Goal: Feedback & Contribution: Submit feedback/report problem

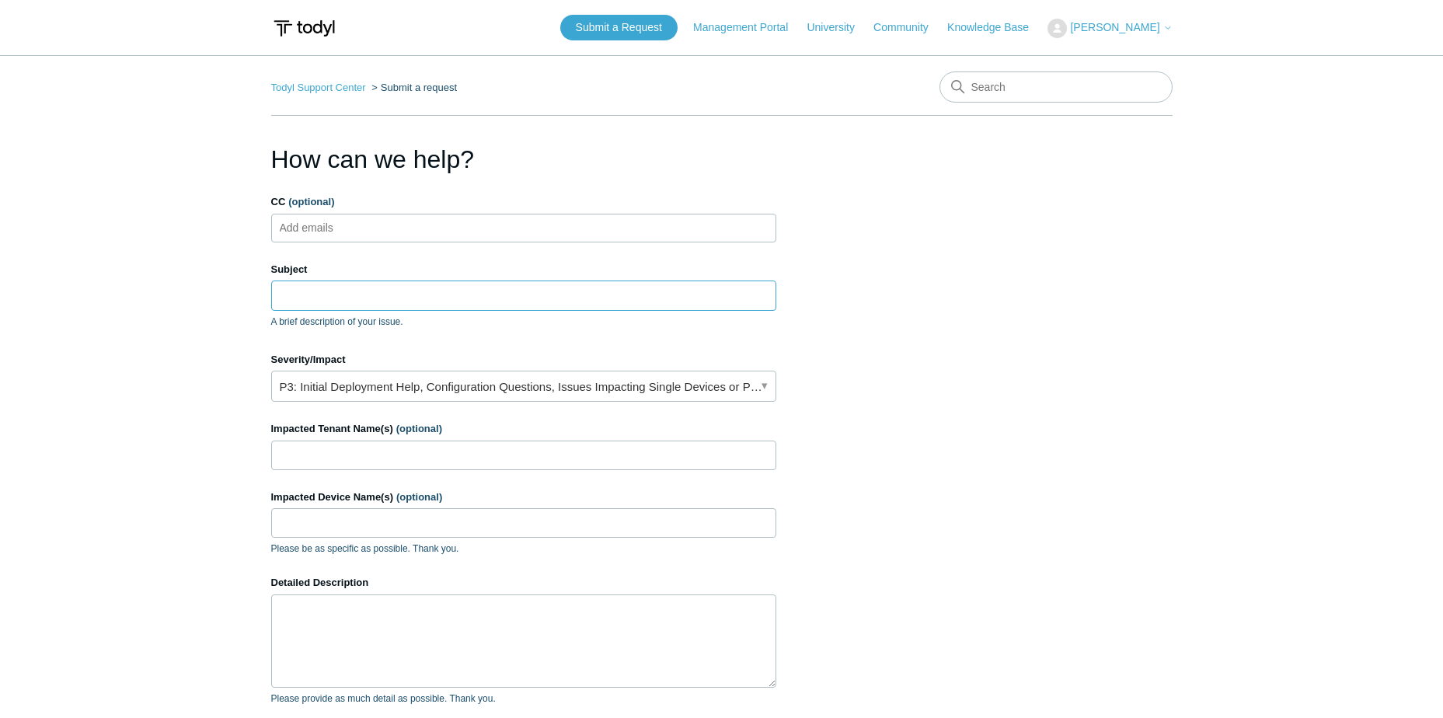
click at [391, 298] on input "Subject" at bounding box center [523, 296] width 505 height 30
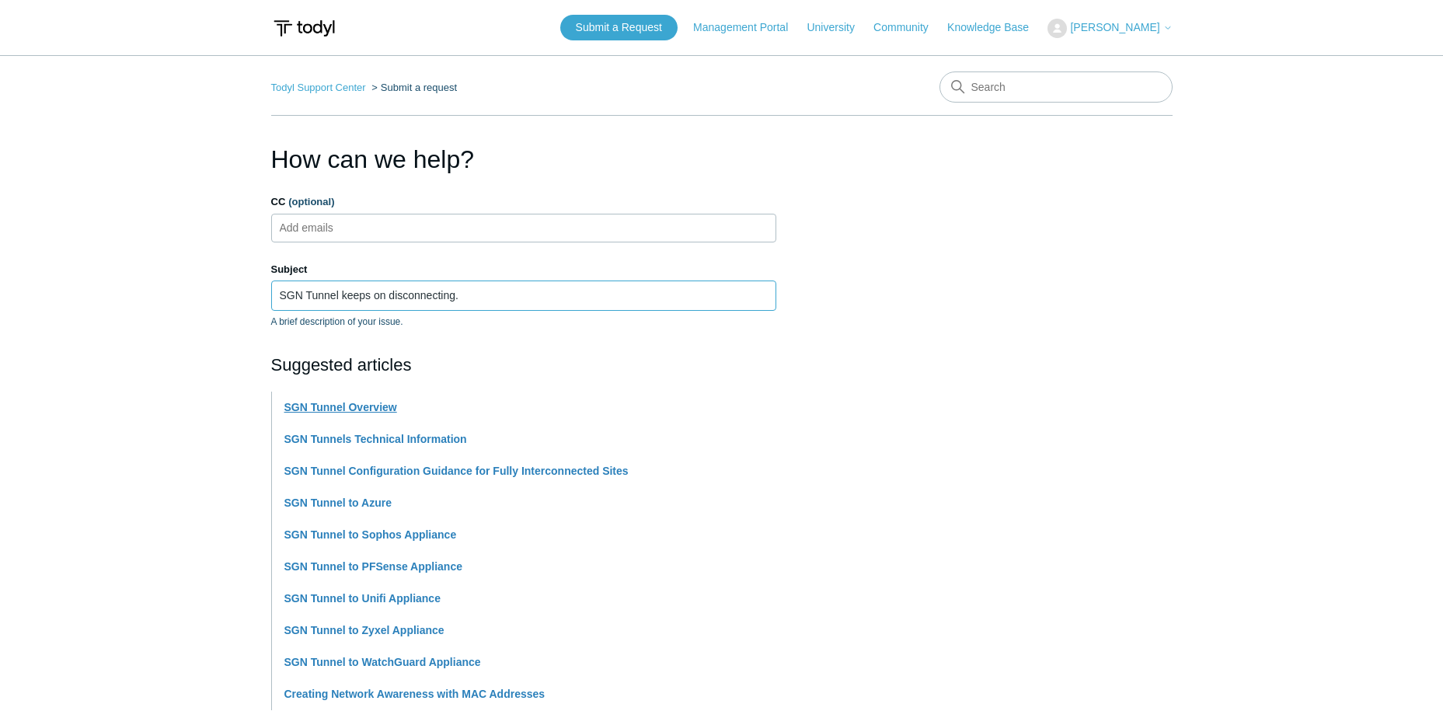
type input "SGN Tunnel keeps on disconnecting."
drag, startPoint x: 1124, startPoint y: 440, endPoint x: 1124, endPoint y: 455, distance: 15.6
click at [1124, 440] on section "How can we help? CC (optional) Add emails Subject SGN Tunnel keeps on disconnec…" at bounding box center [721, 687] width 901 height 1093
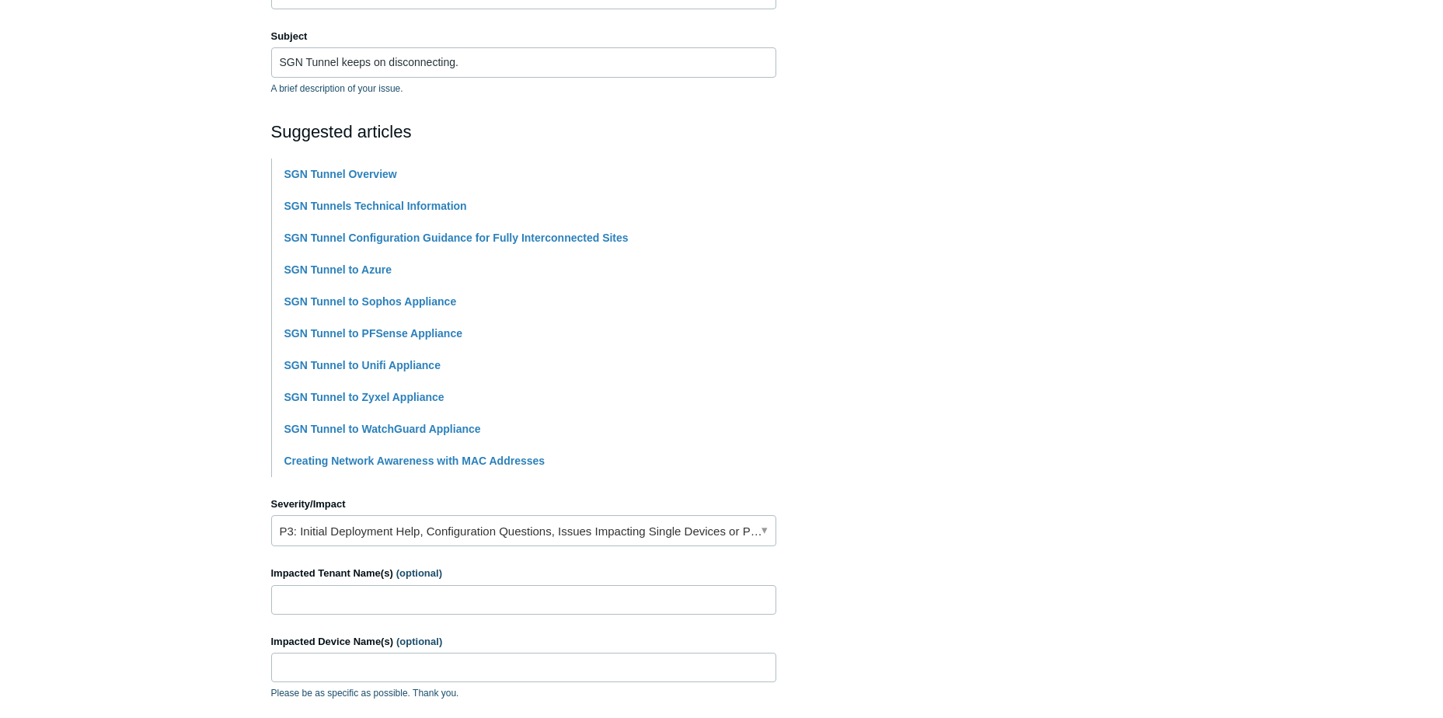
scroll to position [389, 0]
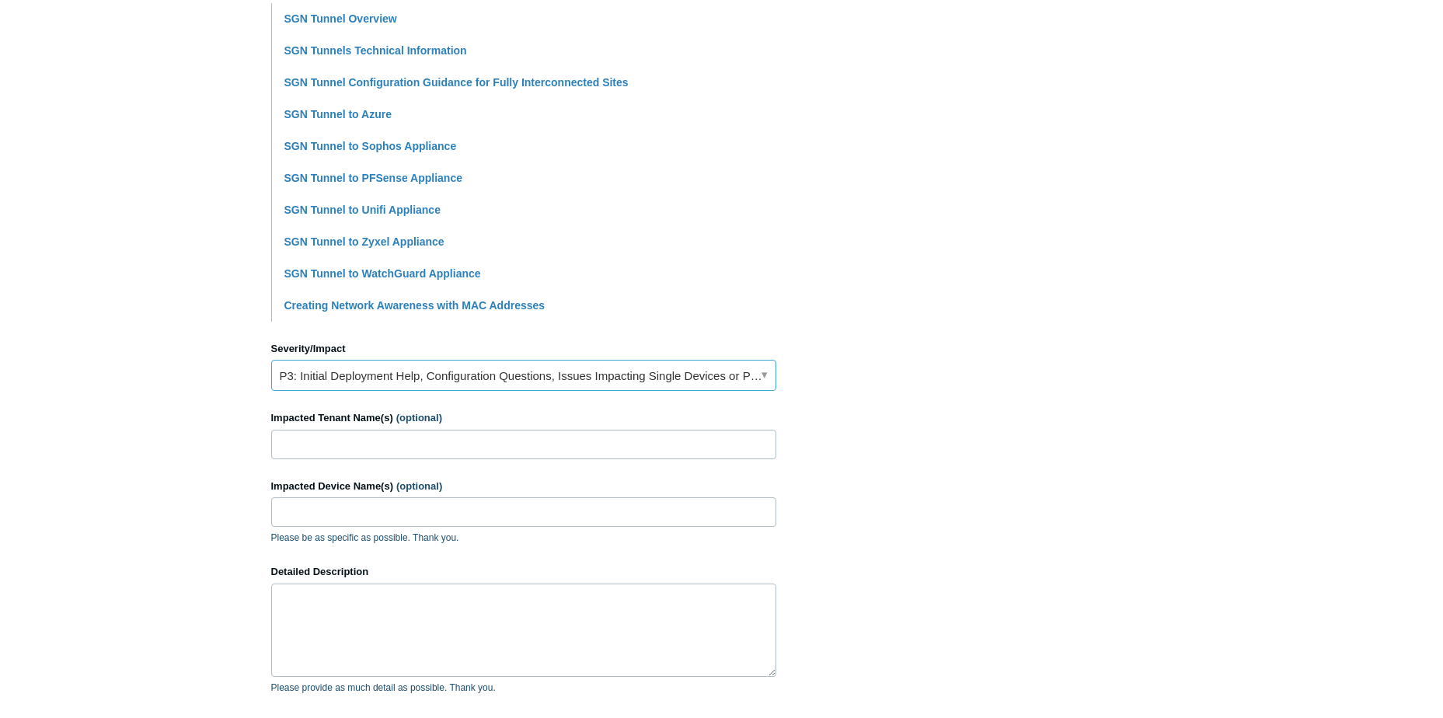
click at [675, 377] on link "P3: Initial Deployment Help, Configuration Questions, Issues Impacting Single D…" at bounding box center [523, 375] width 505 height 31
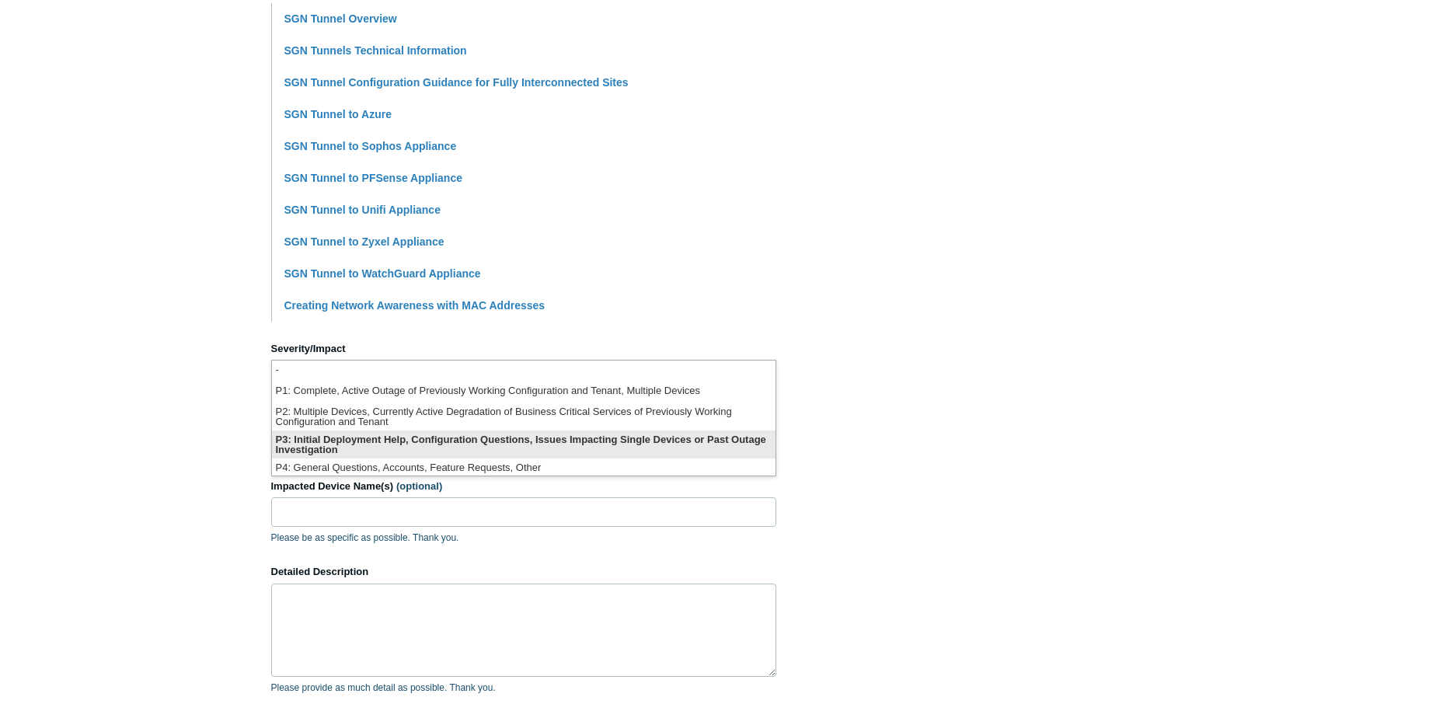
click at [648, 438] on li "P3: Initial Deployment Help, Configuration Questions, Issues Impacting Single D…" at bounding box center [524, 444] width 504 height 28
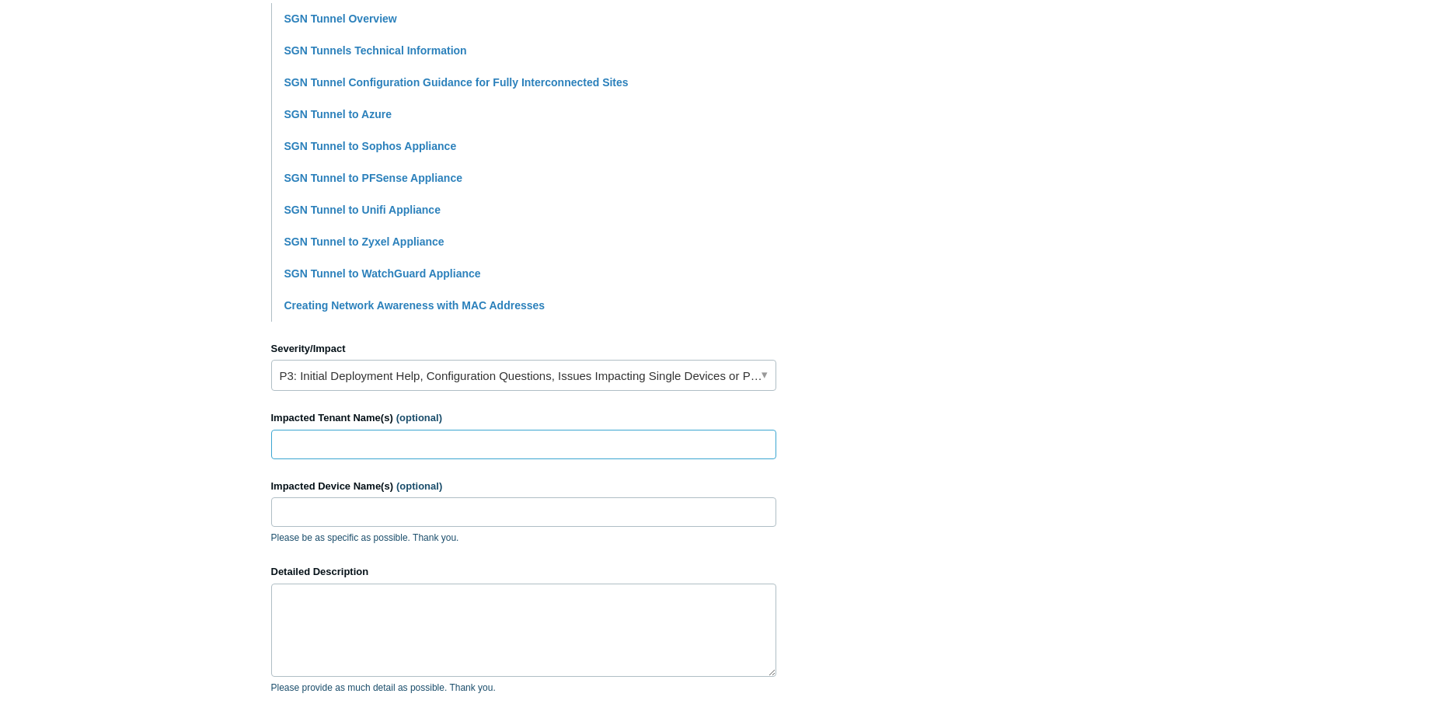
click at [296, 443] on input "Impacted Tenant Name(s) (optional)" at bounding box center [523, 445] width 505 height 30
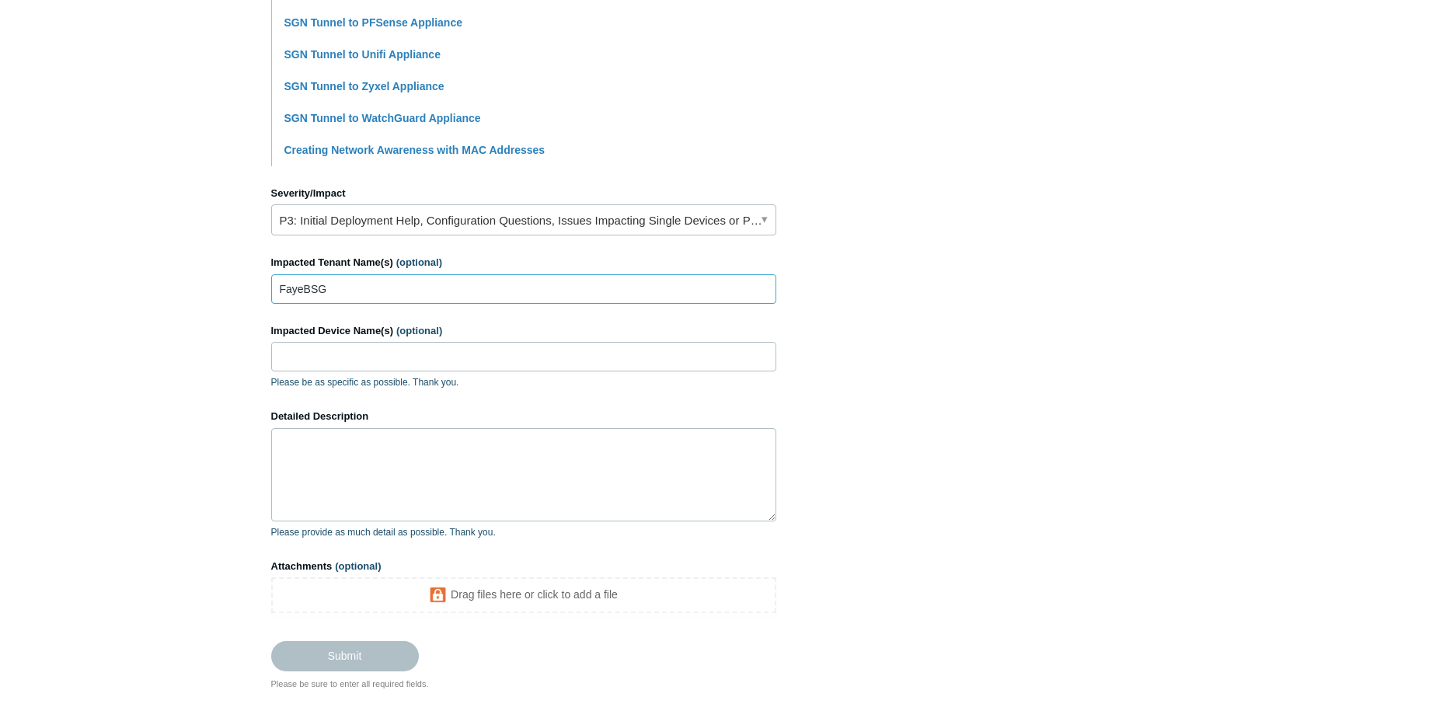
type input "FayeBSG"
click at [428, 451] on textarea "Detailed Description" at bounding box center [523, 474] width 505 height 93
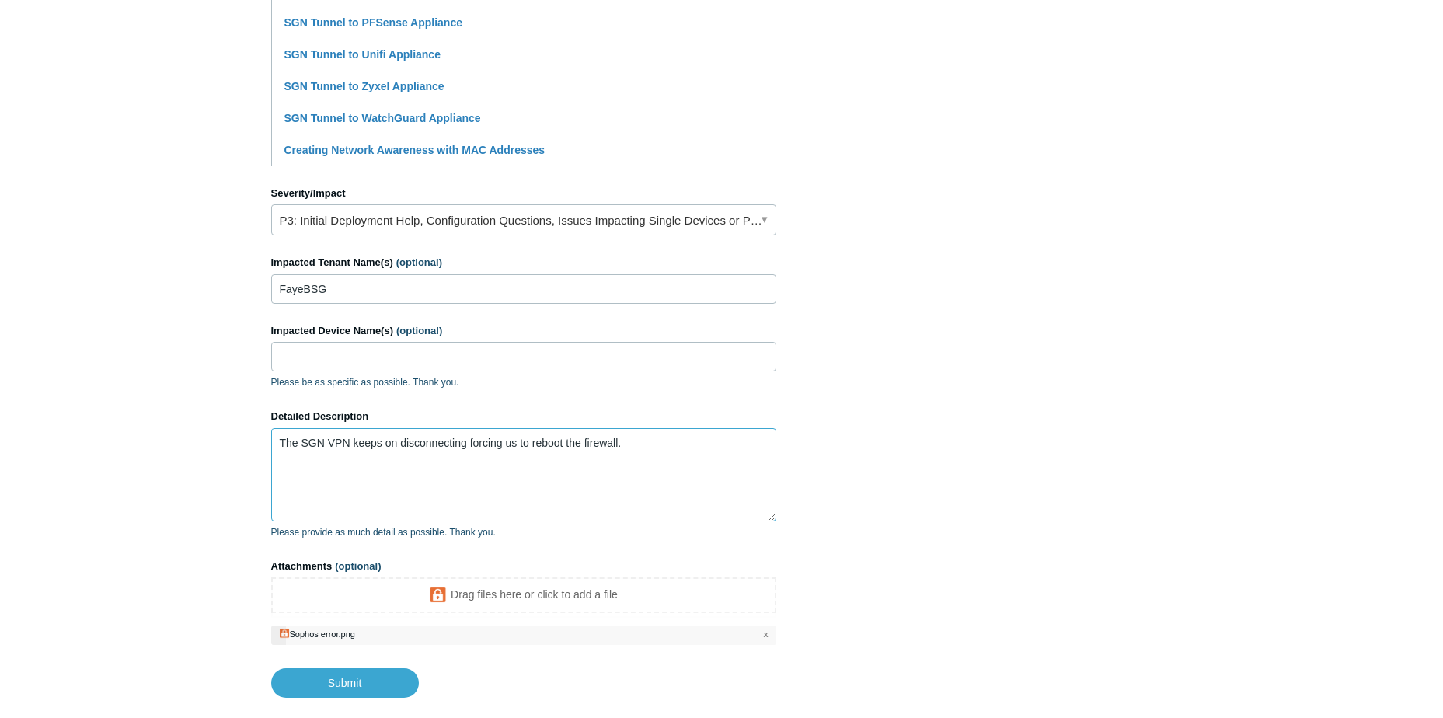
click at [644, 448] on textarea "The SGN VPN keeps on disconnecting forcing us to reboot the firewall." at bounding box center [523, 474] width 505 height 93
click at [603, 453] on textarea "The SGN VPN keeps on disconnecting forcing us to reboot the firewall. Ive inclu…" at bounding box center [523, 474] width 505 height 93
click at [611, 462] on textarea "The SGN VPN keeps on disconnecting forcing us to reboot the firewall. Ive inclu…" at bounding box center [523, 474] width 505 height 93
click at [459, 452] on textarea "The SGN VPN keeps on disconnecting forcing us to reboot the firewall. Ive inclu…" at bounding box center [523, 474] width 505 height 93
click at [633, 458] on textarea "The SGN VPN keeps on disconnecting forcing us to reboot the firewall. Ive inclu…" at bounding box center [523, 474] width 505 height 93
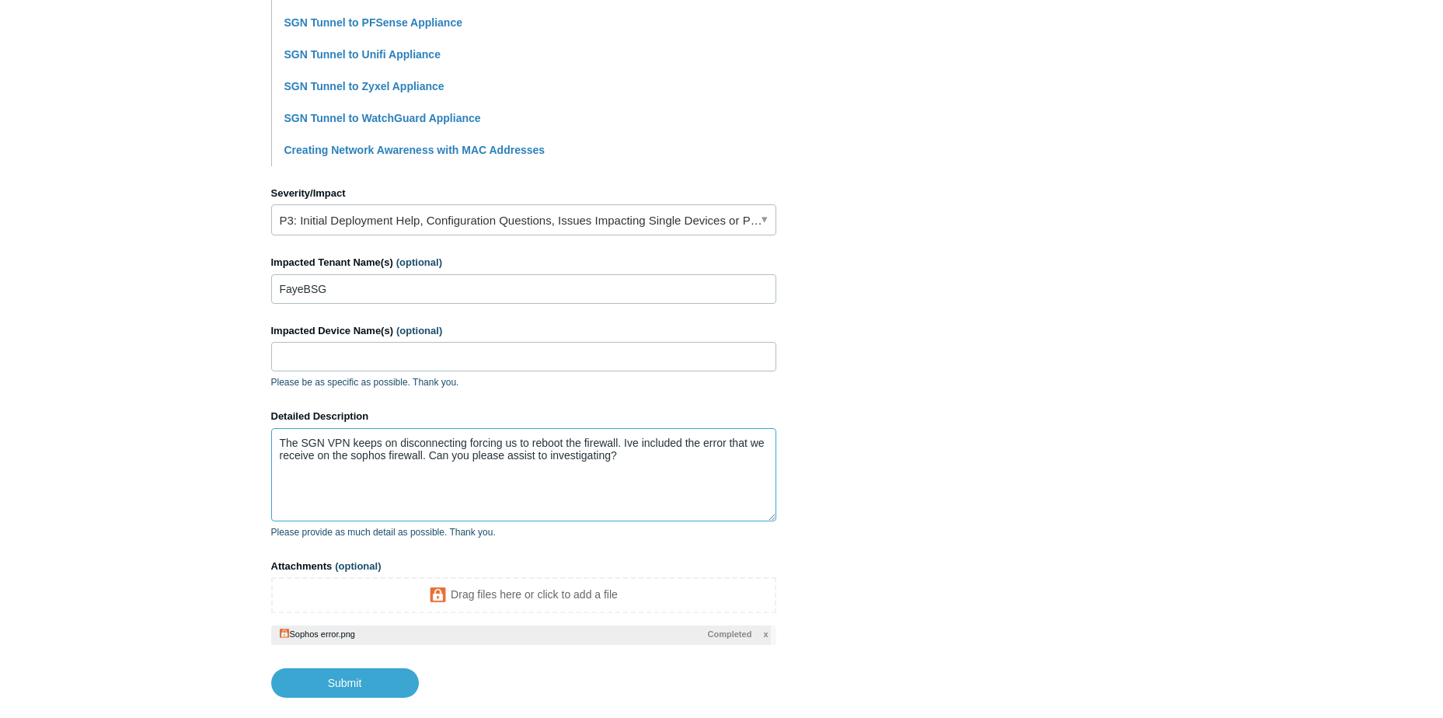
scroll to position [632, 0]
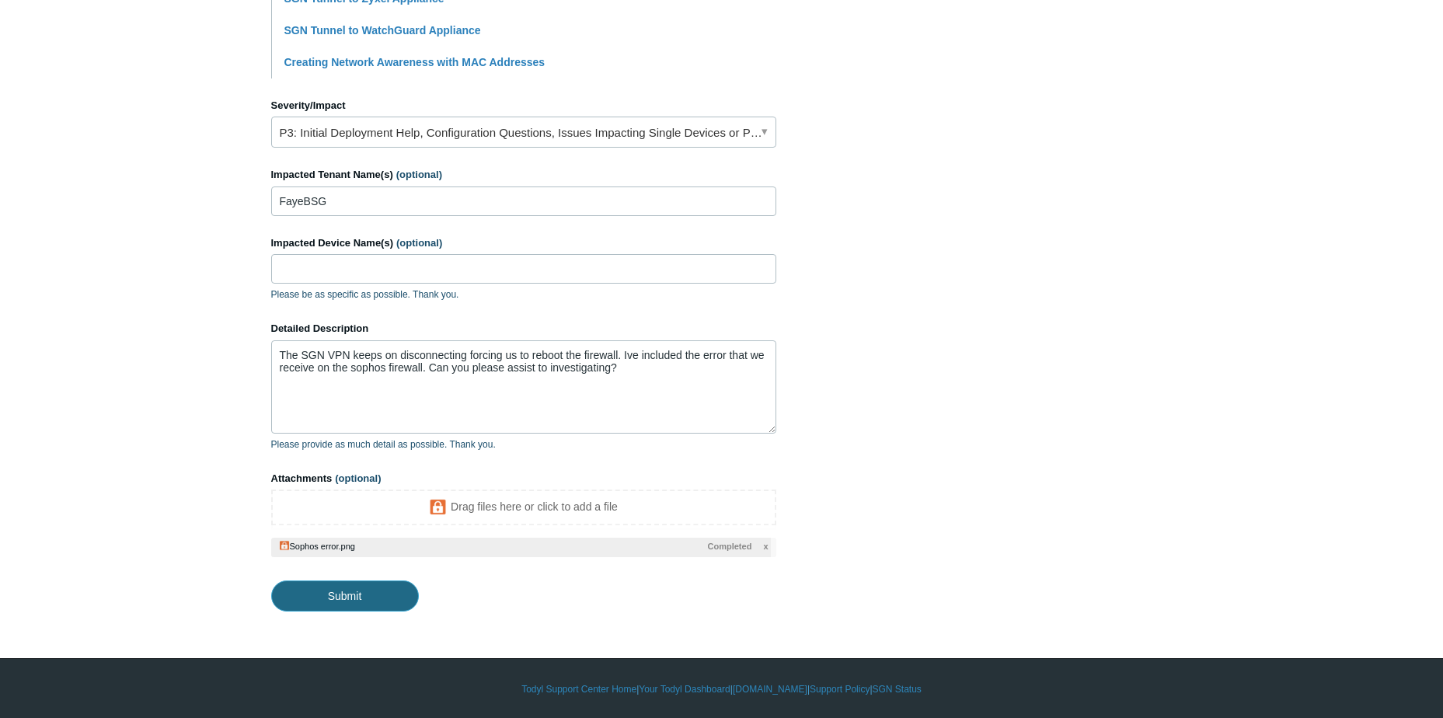
click at [379, 591] on input "Submit" at bounding box center [345, 595] width 148 height 31
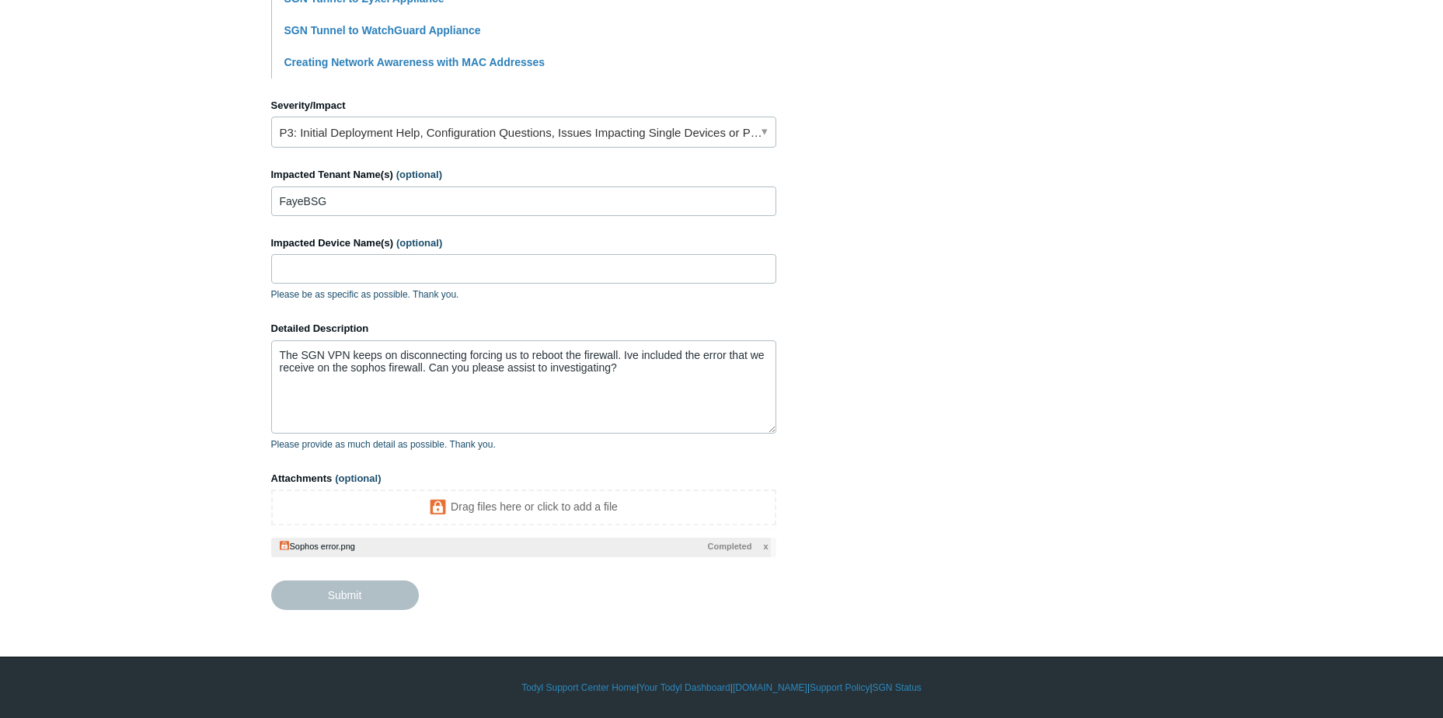
type textarea "The SGN VPN keeps on disconnecting forcing us to reboot the firewall. Ive inclu…"
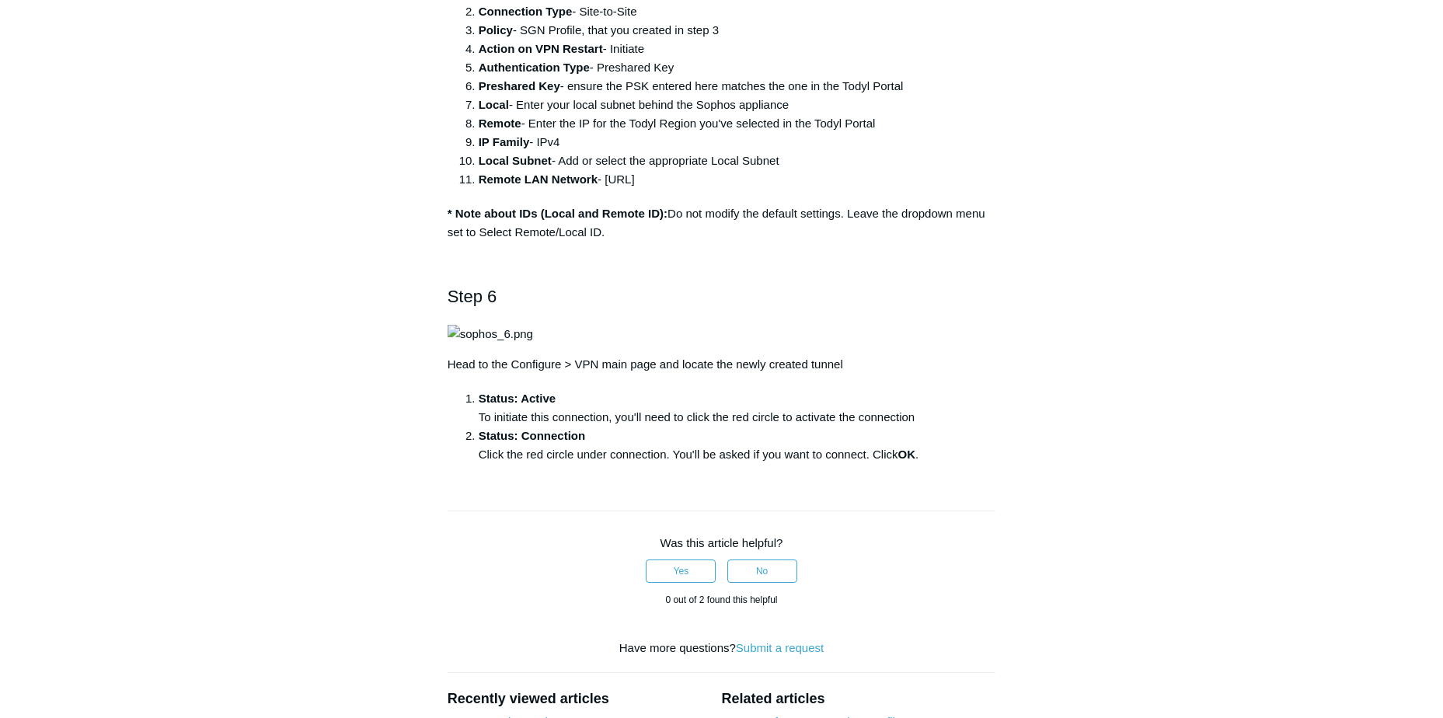
scroll to position [1632, 0]
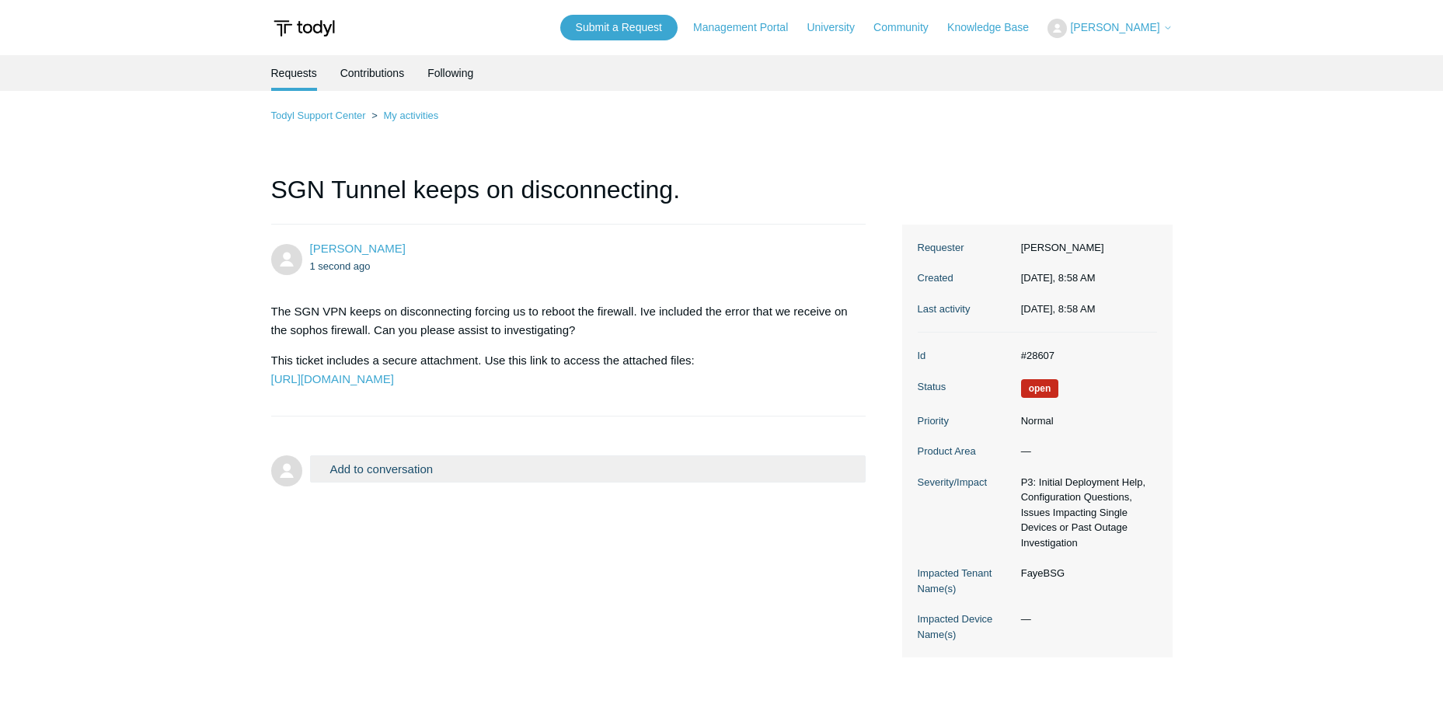
click at [1230, 233] on main "Requests Contributions Following Todyl Support Center My activities SGN Tunnel …" at bounding box center [721, 378] width 1443 height 647
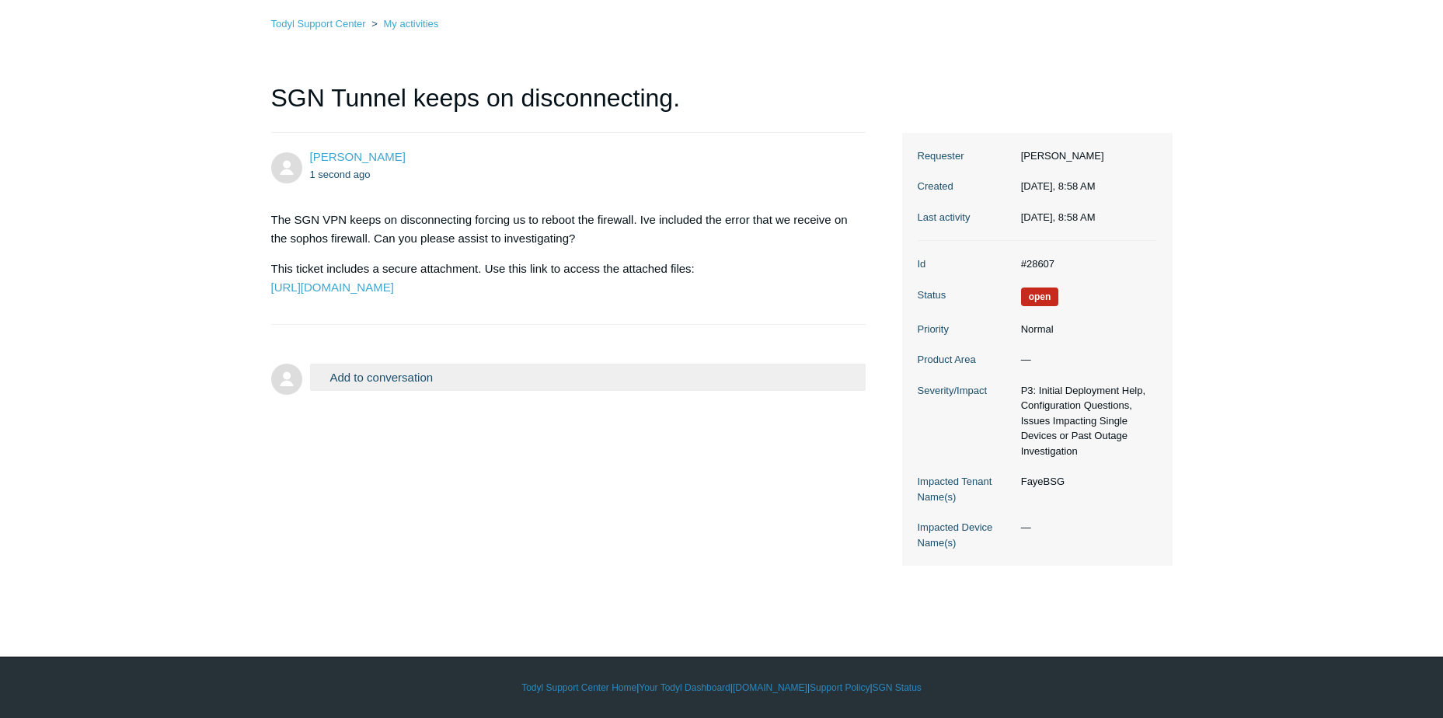
scroll to position [14, 0]
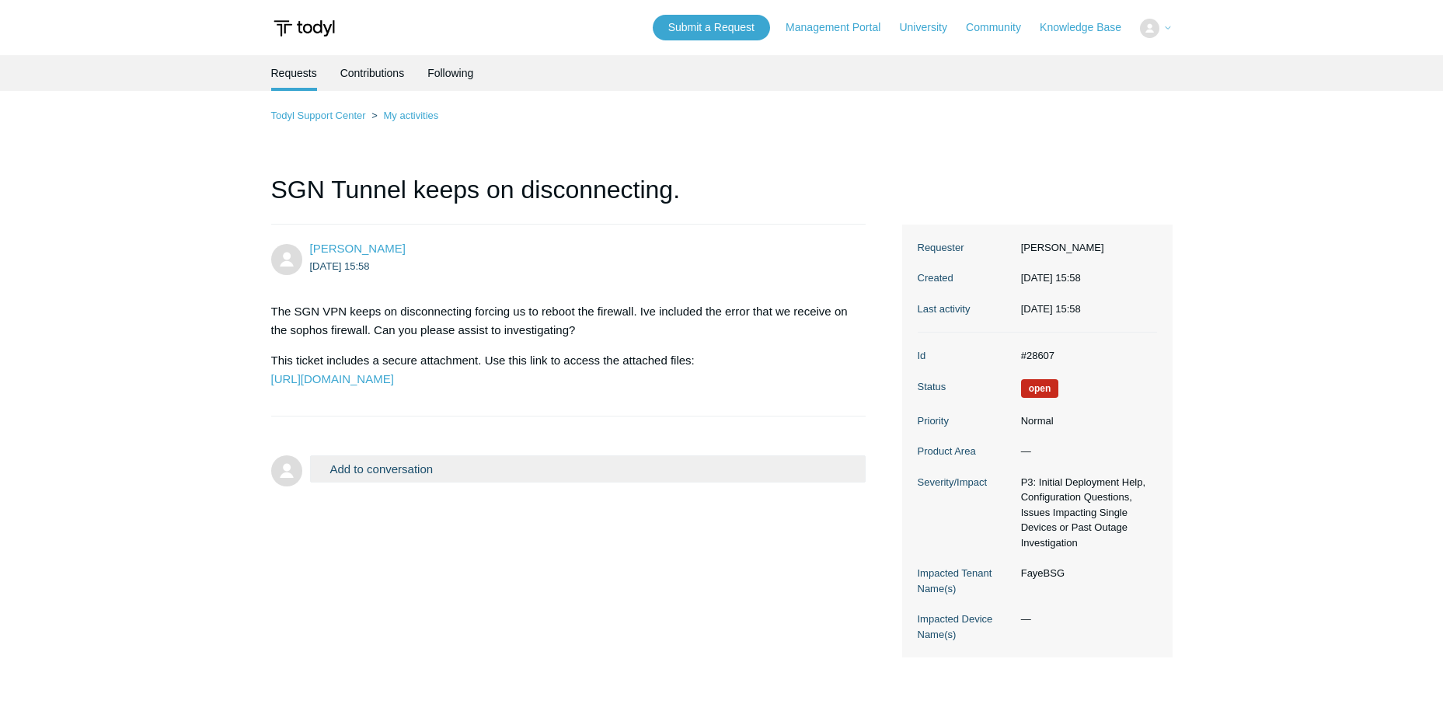
scroll to position [14, 0]
click at [501, 605] on div "Andre Grobler 22 minutes ago The SGN VPN keeps on disconnecting forcing us to r…" at bounding box center [721, 442] width 901 height 434
click at [397, 71] on link "Contributions" at bounding box center [372, 71] width 64 height 33
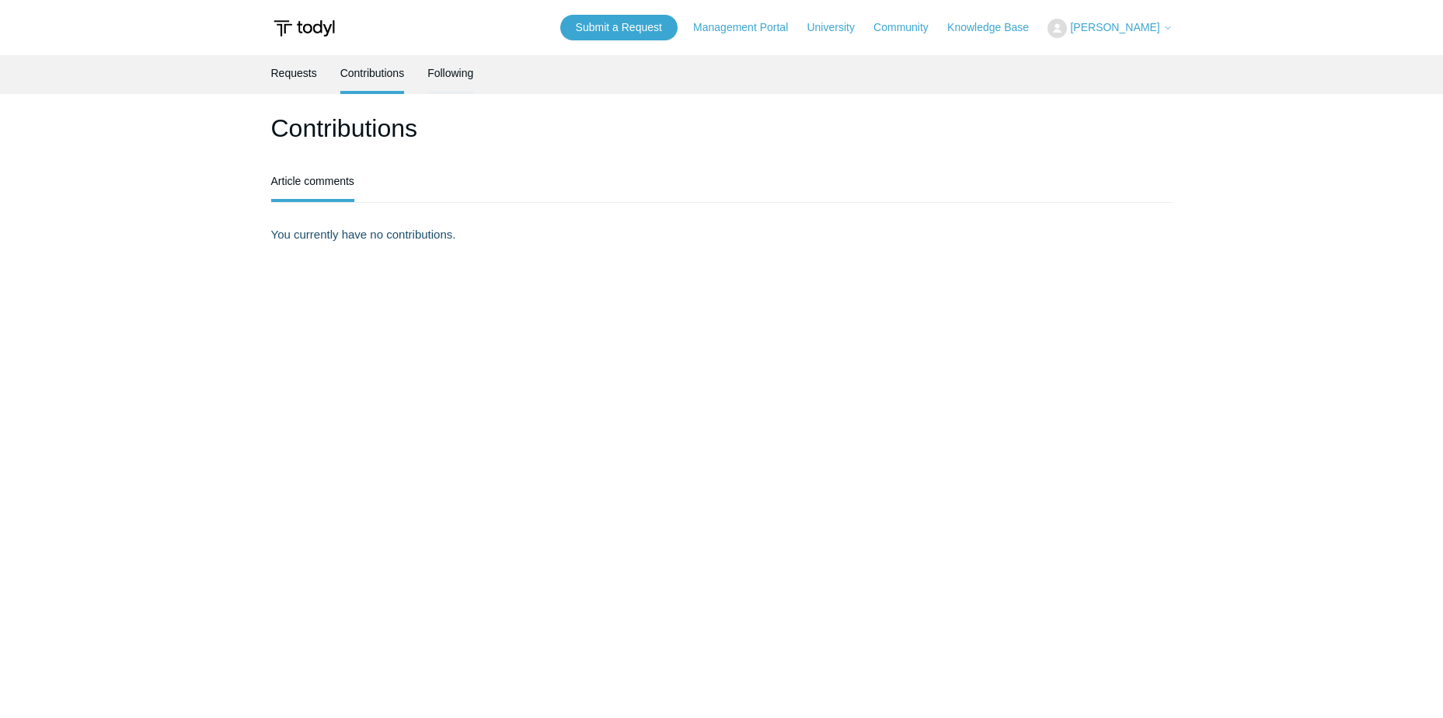
click at [449, 84] on link "Following" at bounding box center [450, 71] width 46 height 33
click at [288, 78] on link "Requests" at bounding box center [294, 71] width 46 height 33
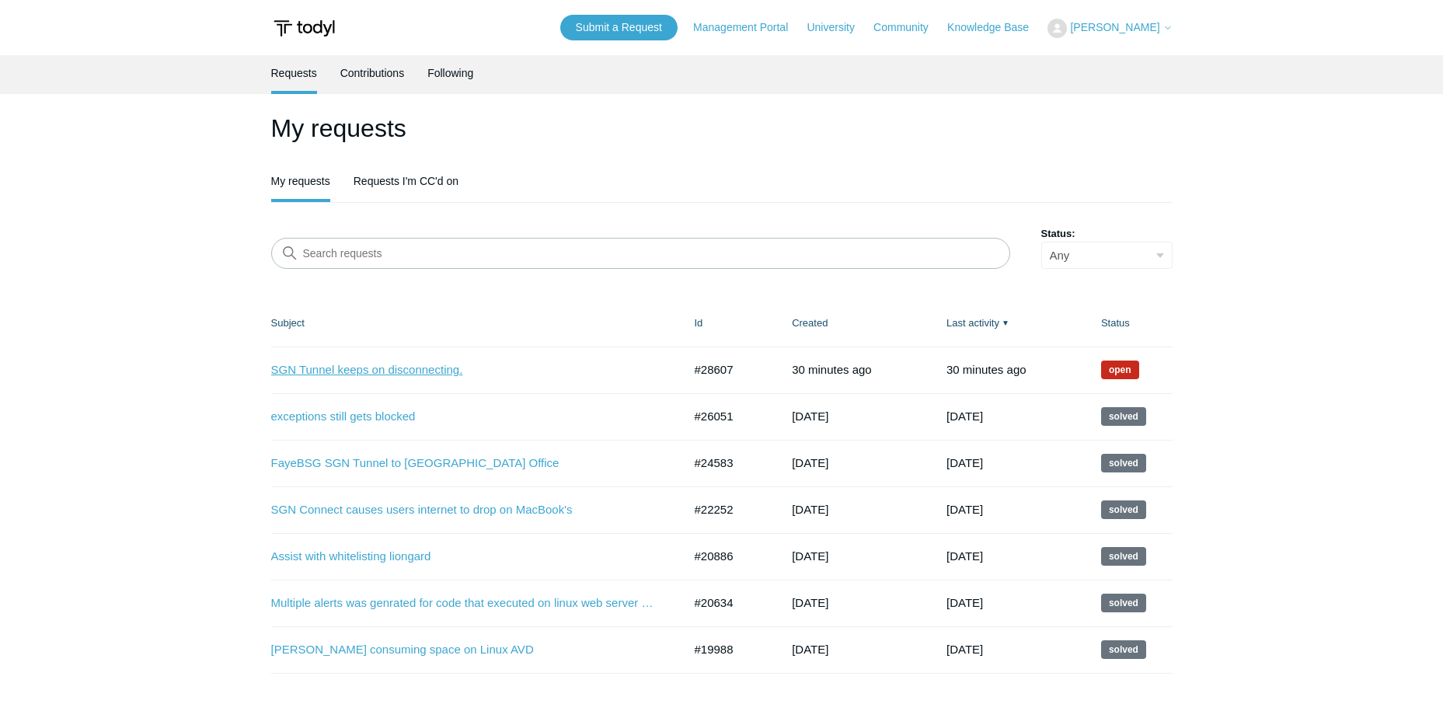
click at [375, 368] on link "SGN Tunnel keeps on disconnecting." at bounding box center [465, 370] width 389 height 18
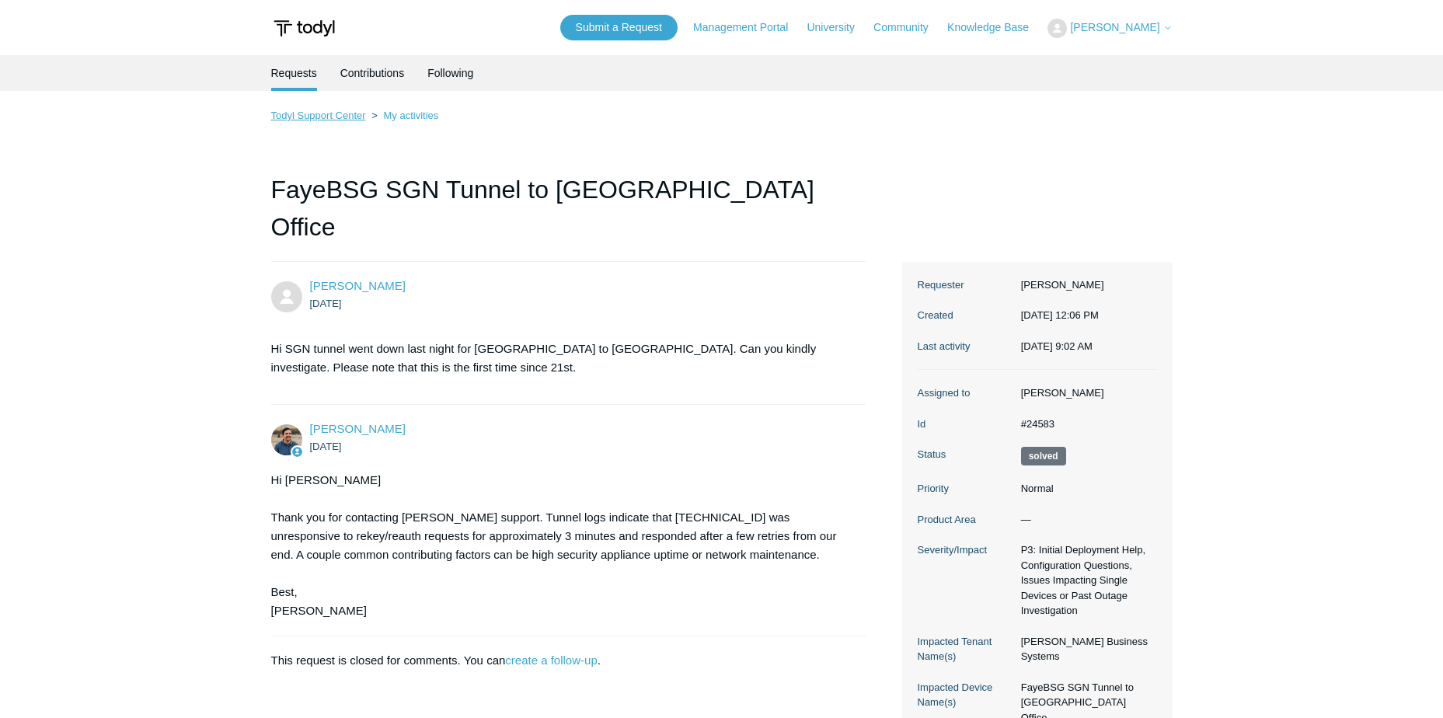
click at [330, 114] on link "Todyl Support Center" at bounding box center [318, 116] width 95 height 12
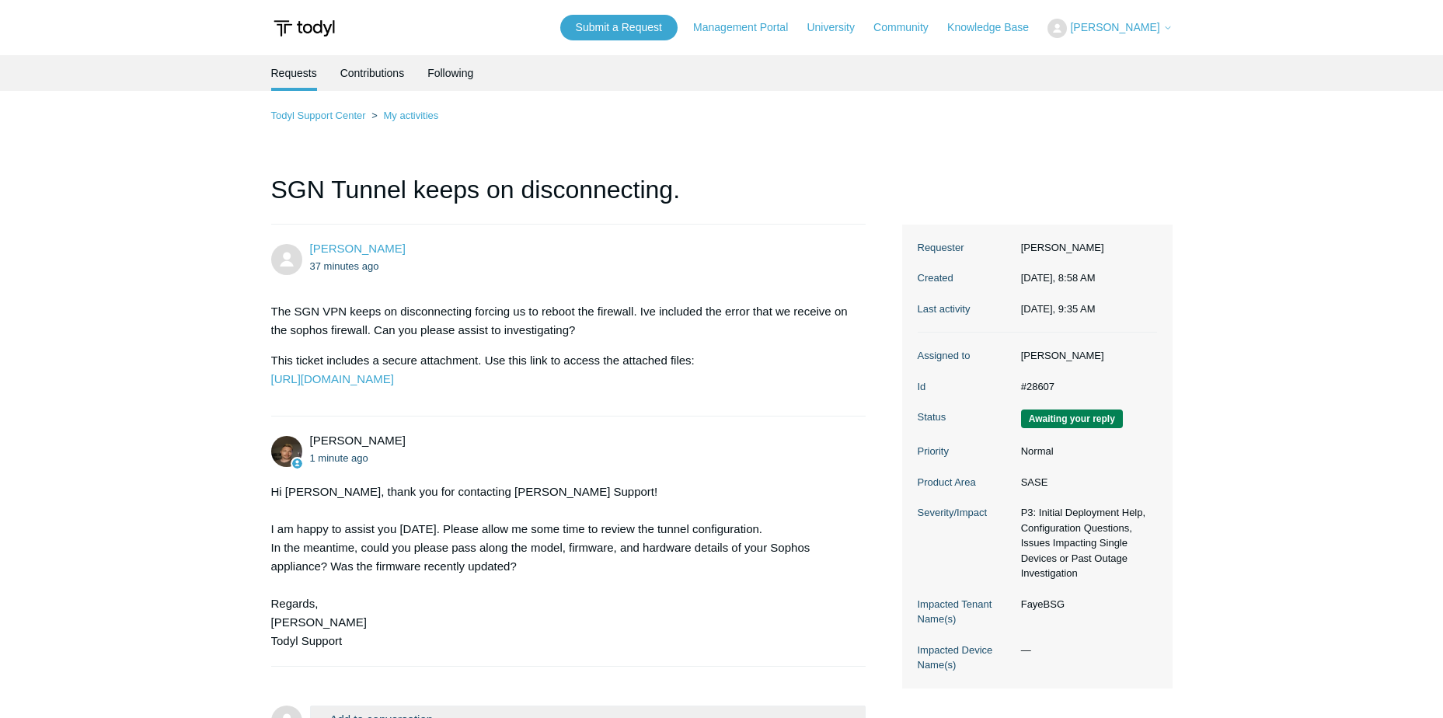
scroll to position [78, 0]
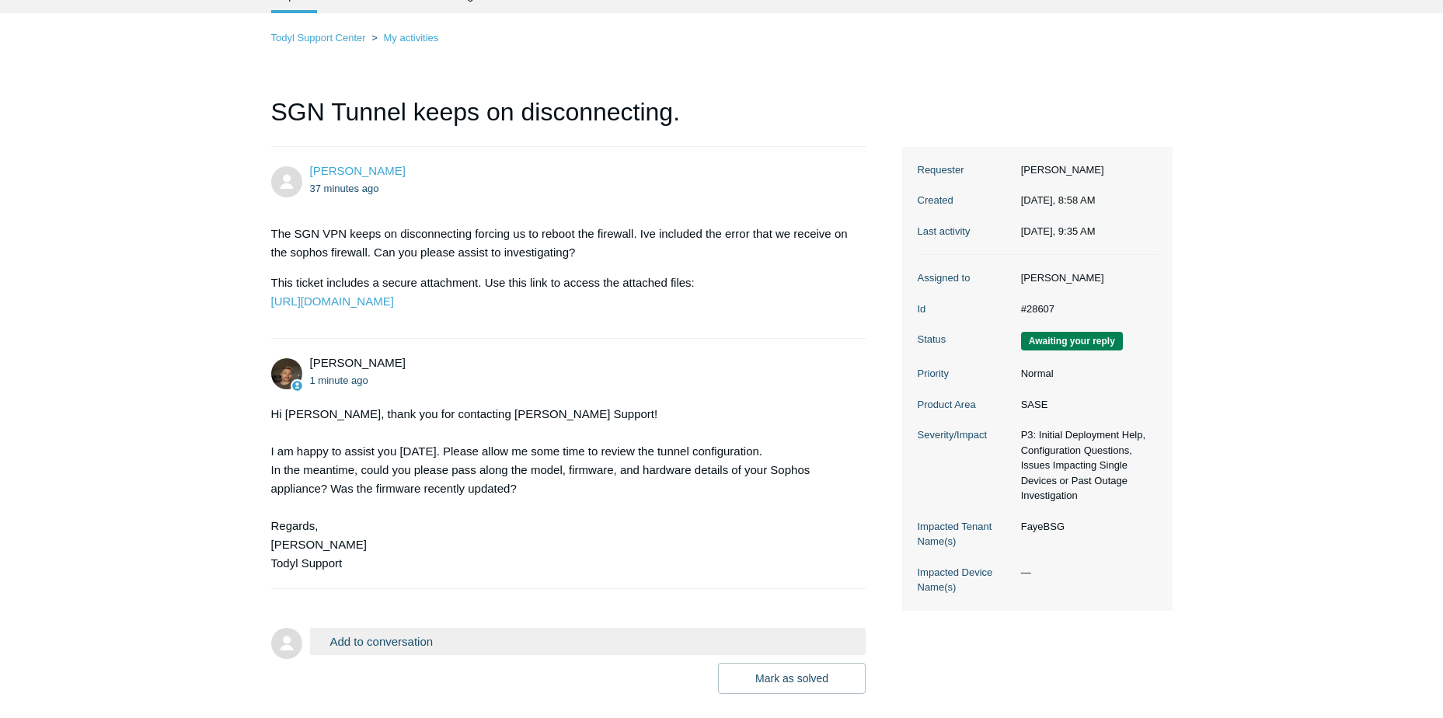
click at [364, 655] on button "Add to conversation" at bounding box center [588, 641] width 556 height 27
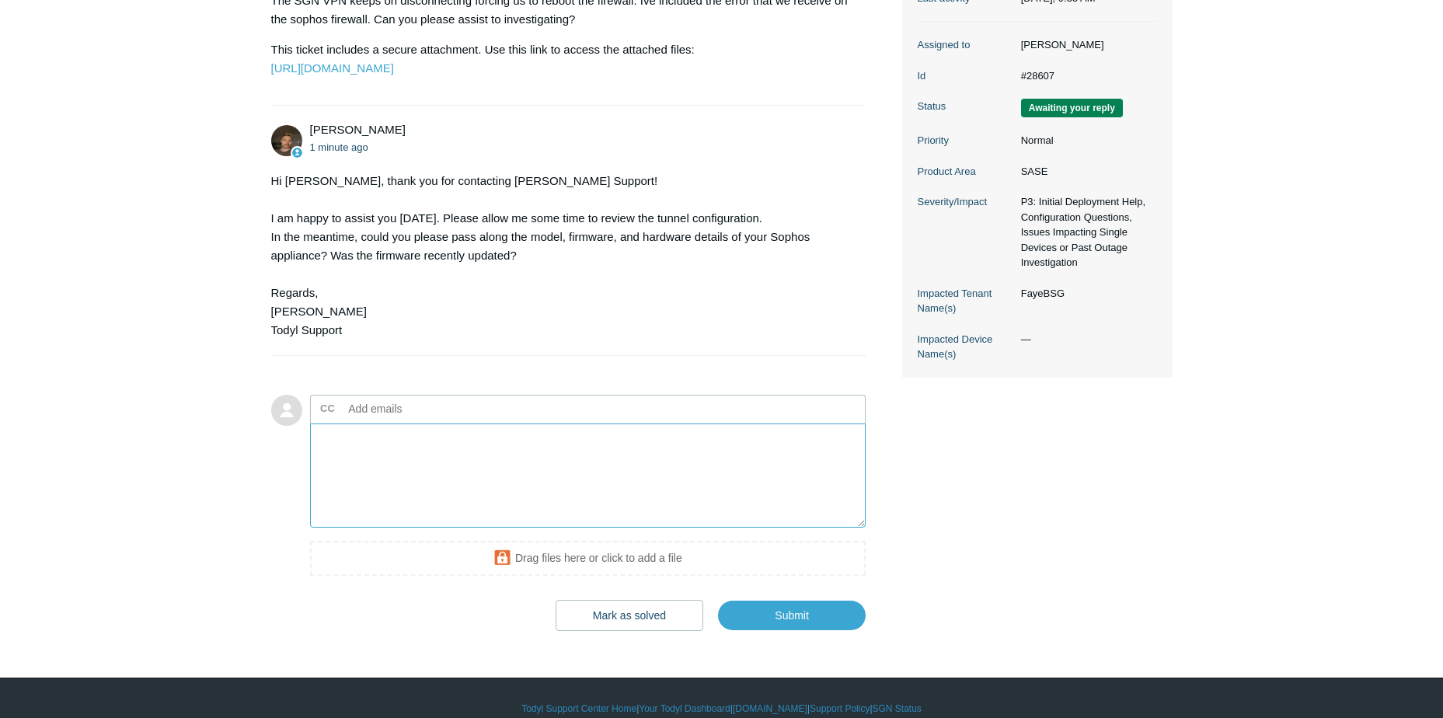
scroll to position [369, 0]
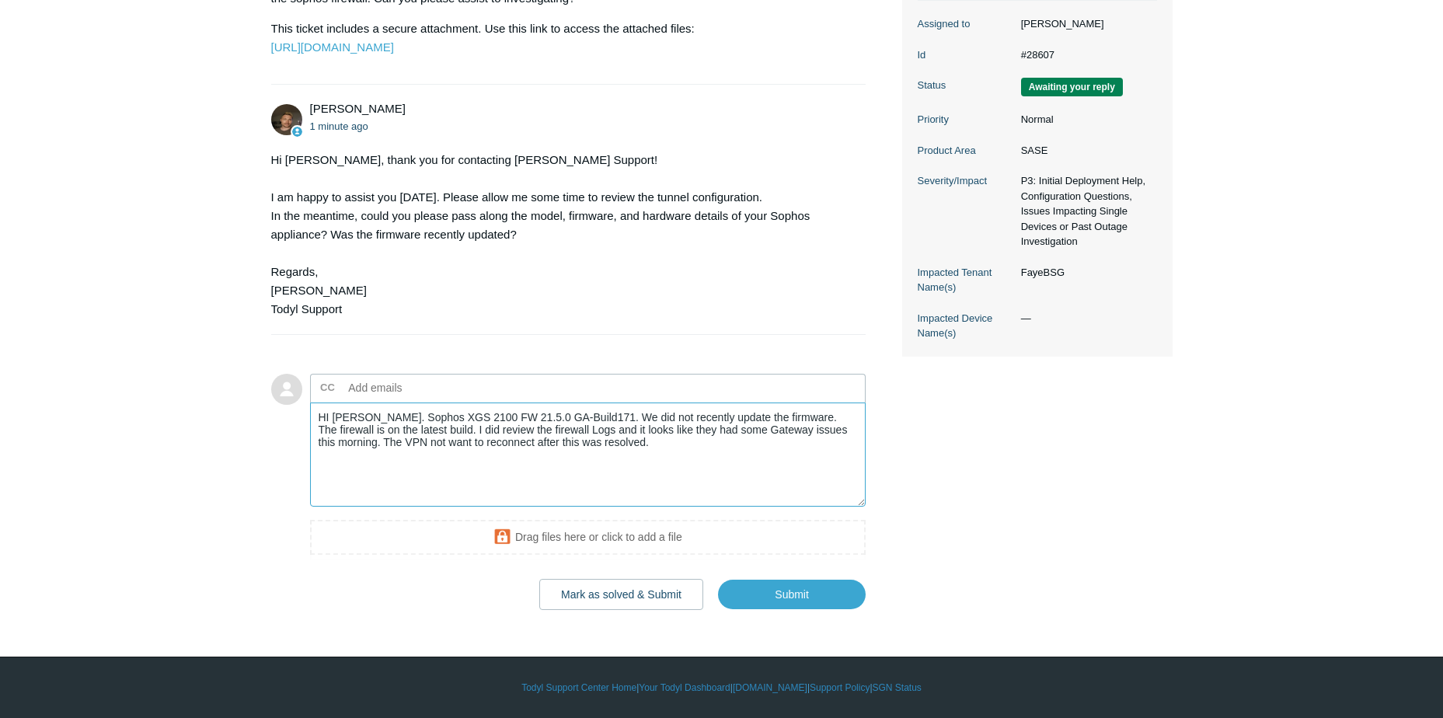
click at [587, 452] on textarea "HI Andy. Sophos XGS 2100 FW 21.5.0 GA-Build171. We did not recently update the …" at bounding box center [588, 455] width 556 height 105
click at [449, 444] on textarea "HI Andy. Sophos XGS 2100 FW 21.5.0 GA-Build171. We did not recently update the …" at bounding box center [588, 455] width 556 height 105
click at [631, 441] on textarea "HI Andy. Sophos XGS 2100 FW 21.5.0 GA-Build171. We did not recently update the …" at bounding box center [588, 455] width 556 height 105
type textarea "HI Andy. Sophos XGS 2100 FW 21.5.0 GA-Build171. We did not recently update the …"
click at [817, 590] on input "Submit" at bounding box center [792, 594] width 148 height 31
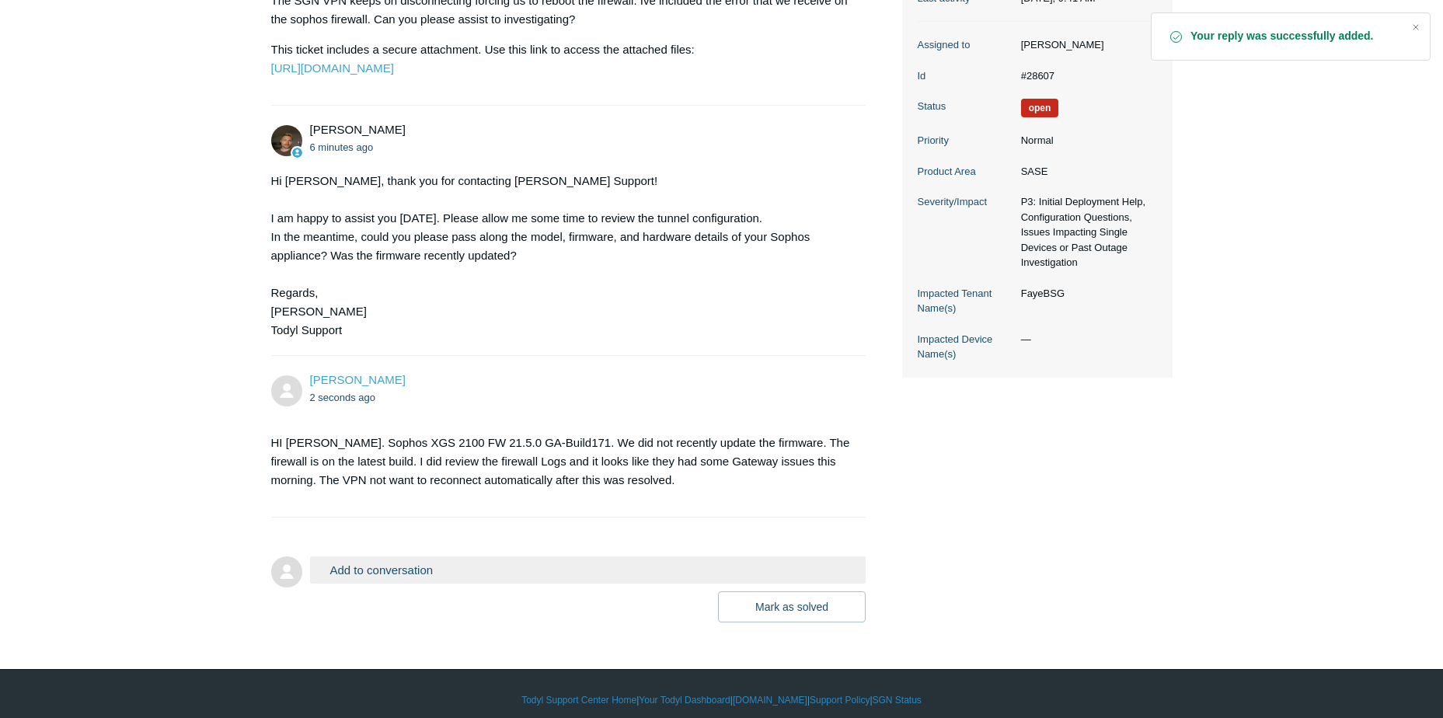
scroll to position [361, 0]
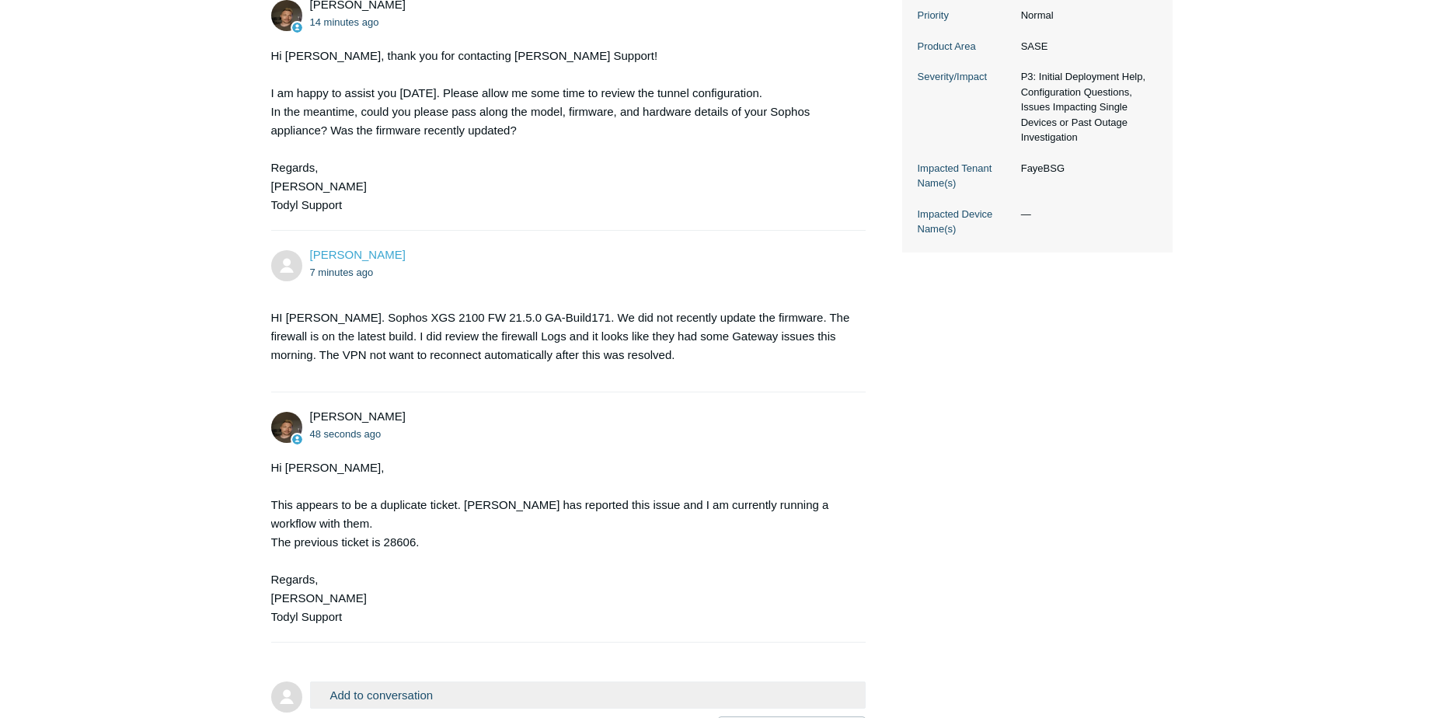
scroll to position [591, 0]
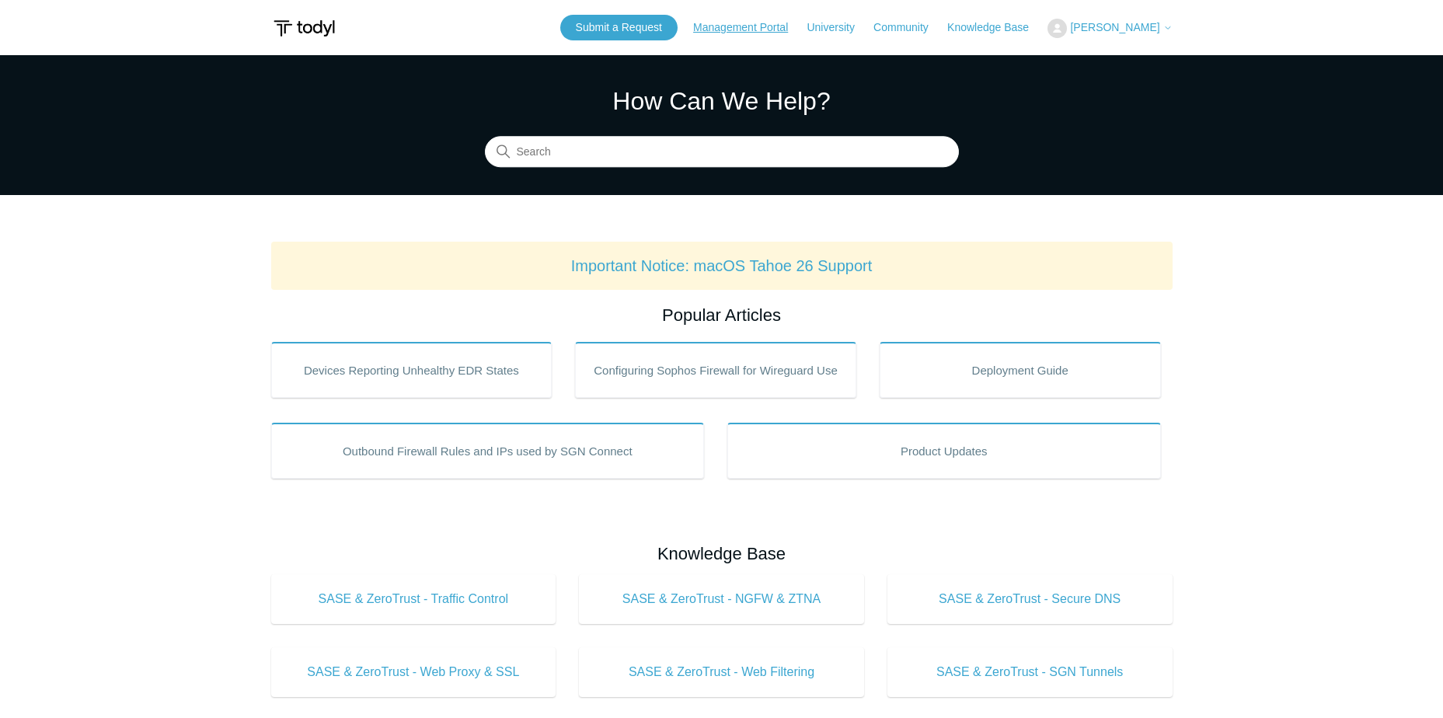
click at [754, 24] on link "Management Portal" at bounding box center [748, 27] width 110 height 16
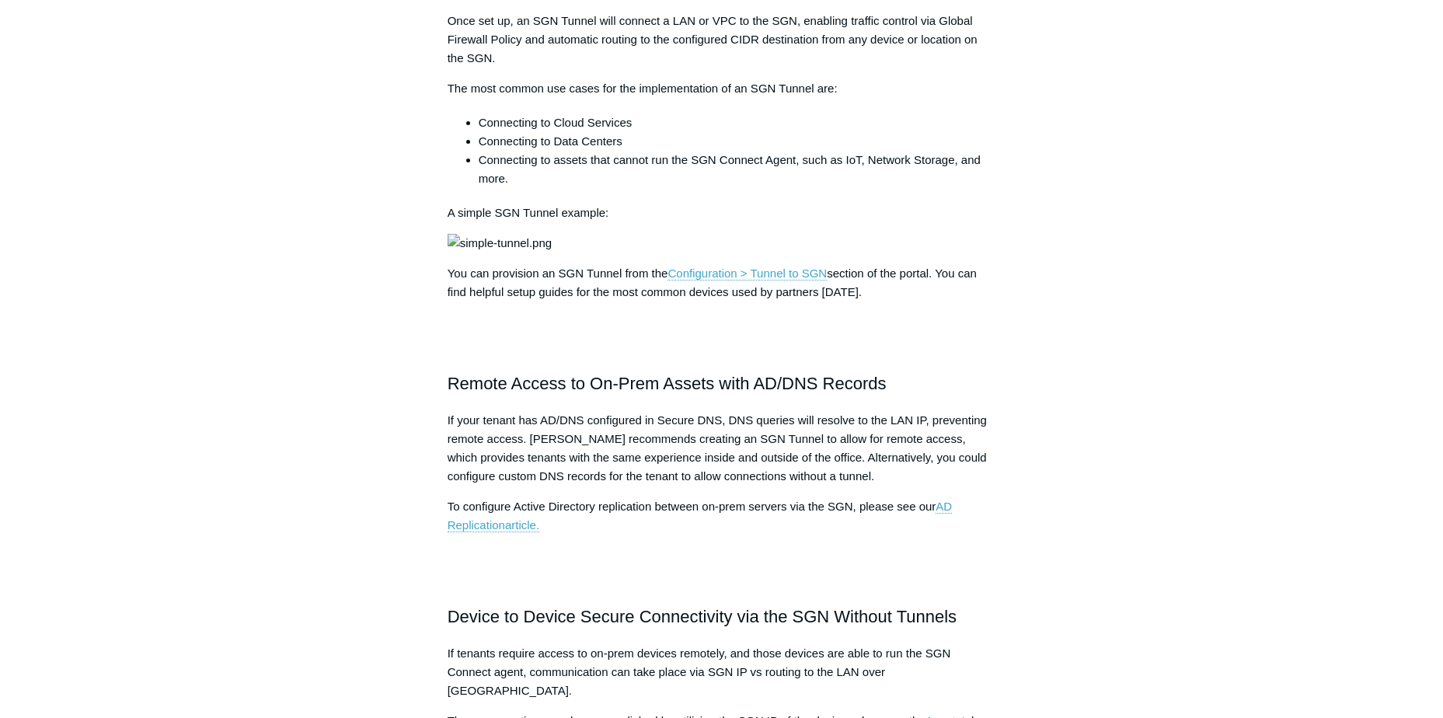
scroll to position [389, 0]
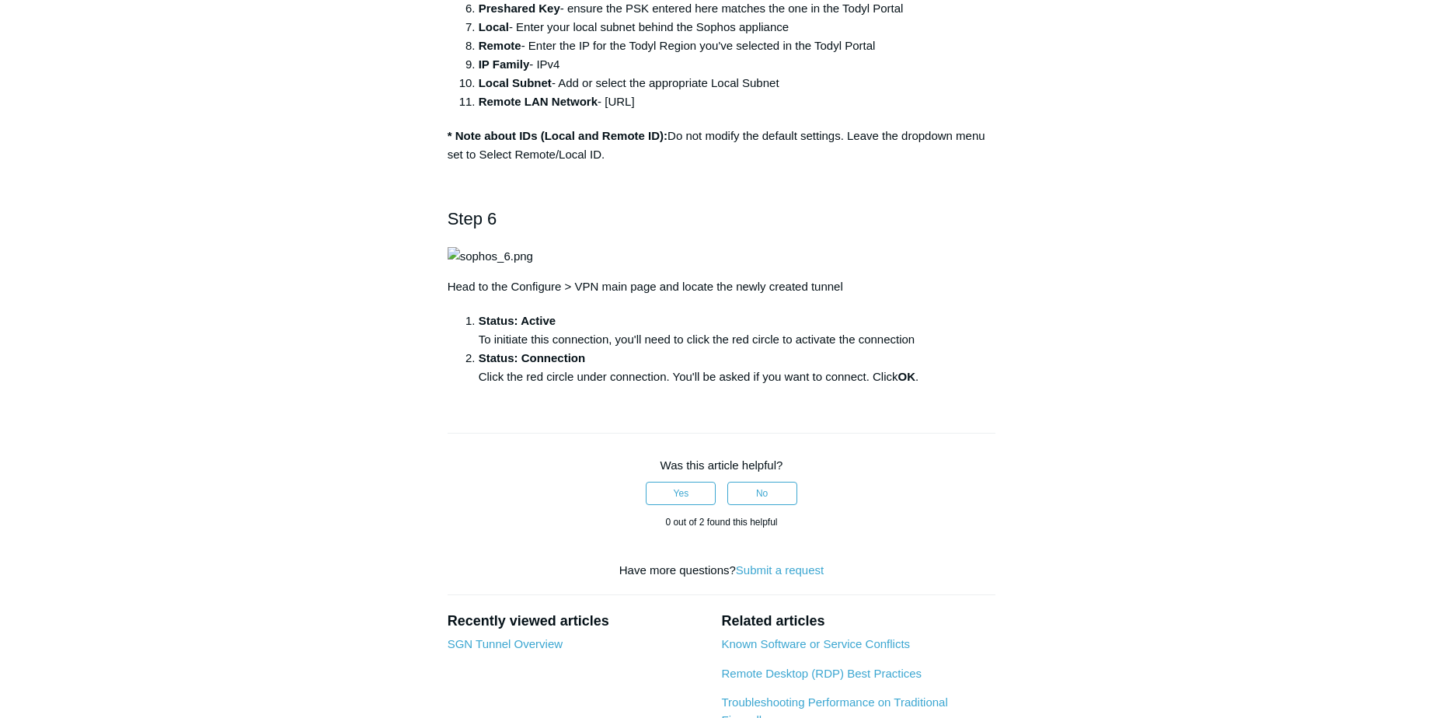
scroll to position [1710, 0]
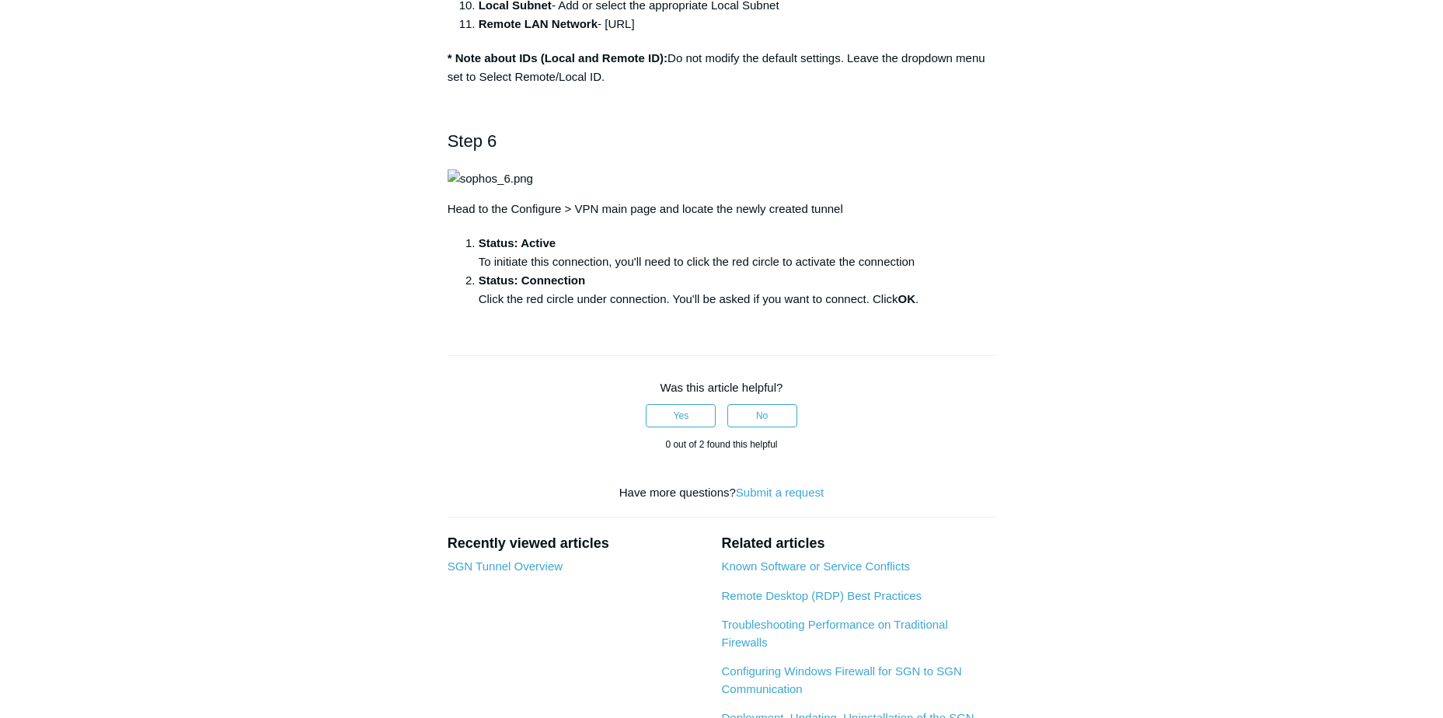
drag, startPoint x: 577, startPoint y: 451, endPoint x: 587, endPoint y: 452, distance: 10.2
drag, startPoint x: 587, startPoint y: 452, endPoint x: 588, endPoint y: 542, distance: 90.2
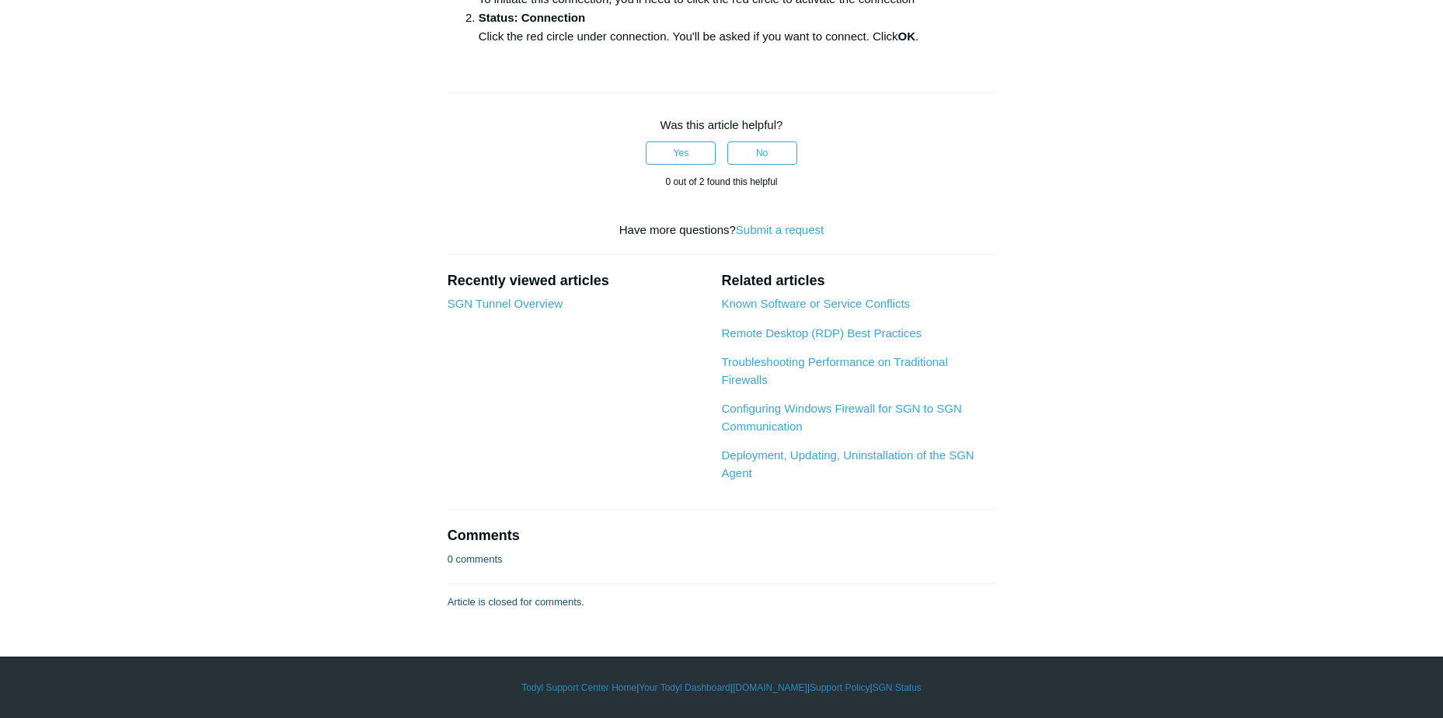
scroll to position [3031, 0]
drag, startPoint x: 499, startPoint y: 403, endPoint x: 647, endPoint y: 407, distance: 148.5
